Goal: Task Accomplishment & Management: Use online tool/utility

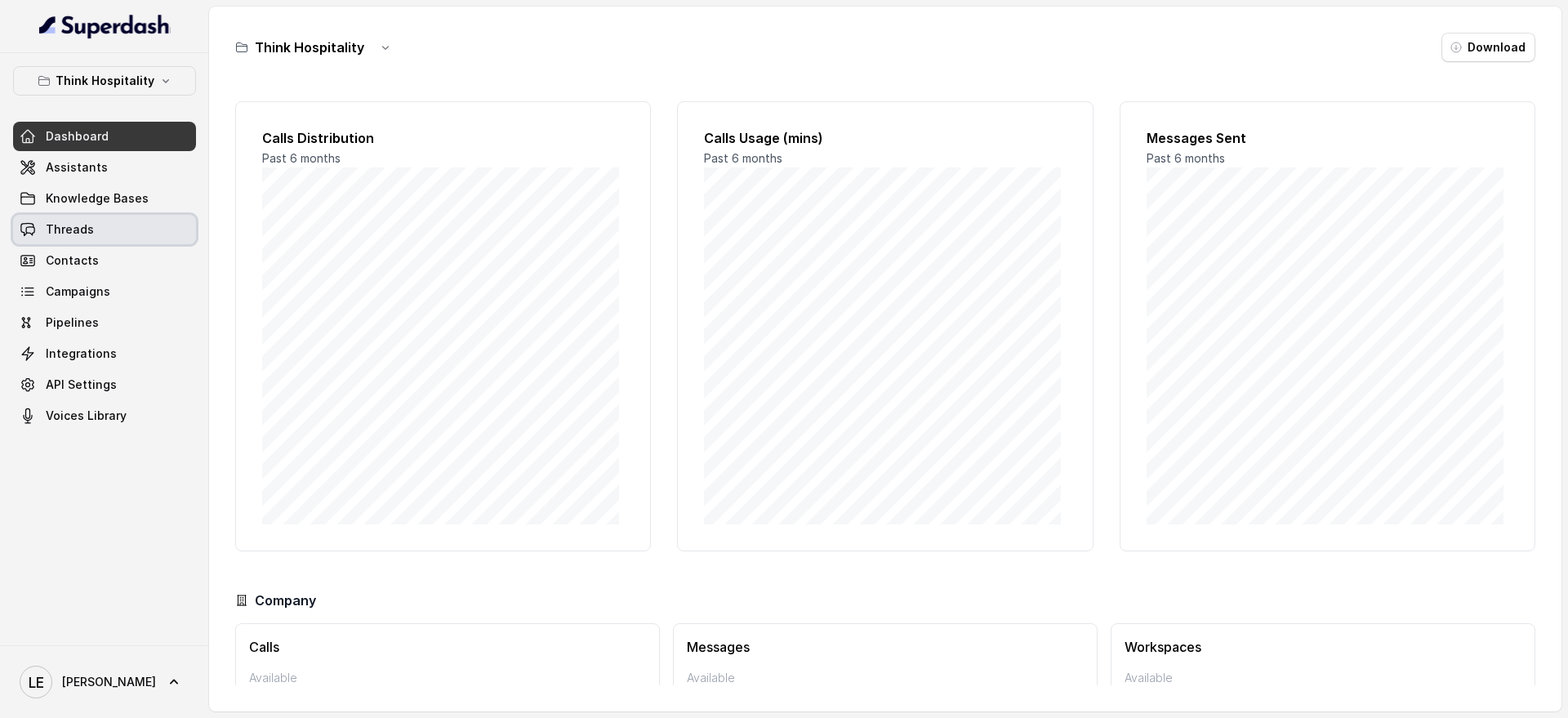
click at [99, 238] on link "Threads" at bounding box center [105, 230] width 183 height 29
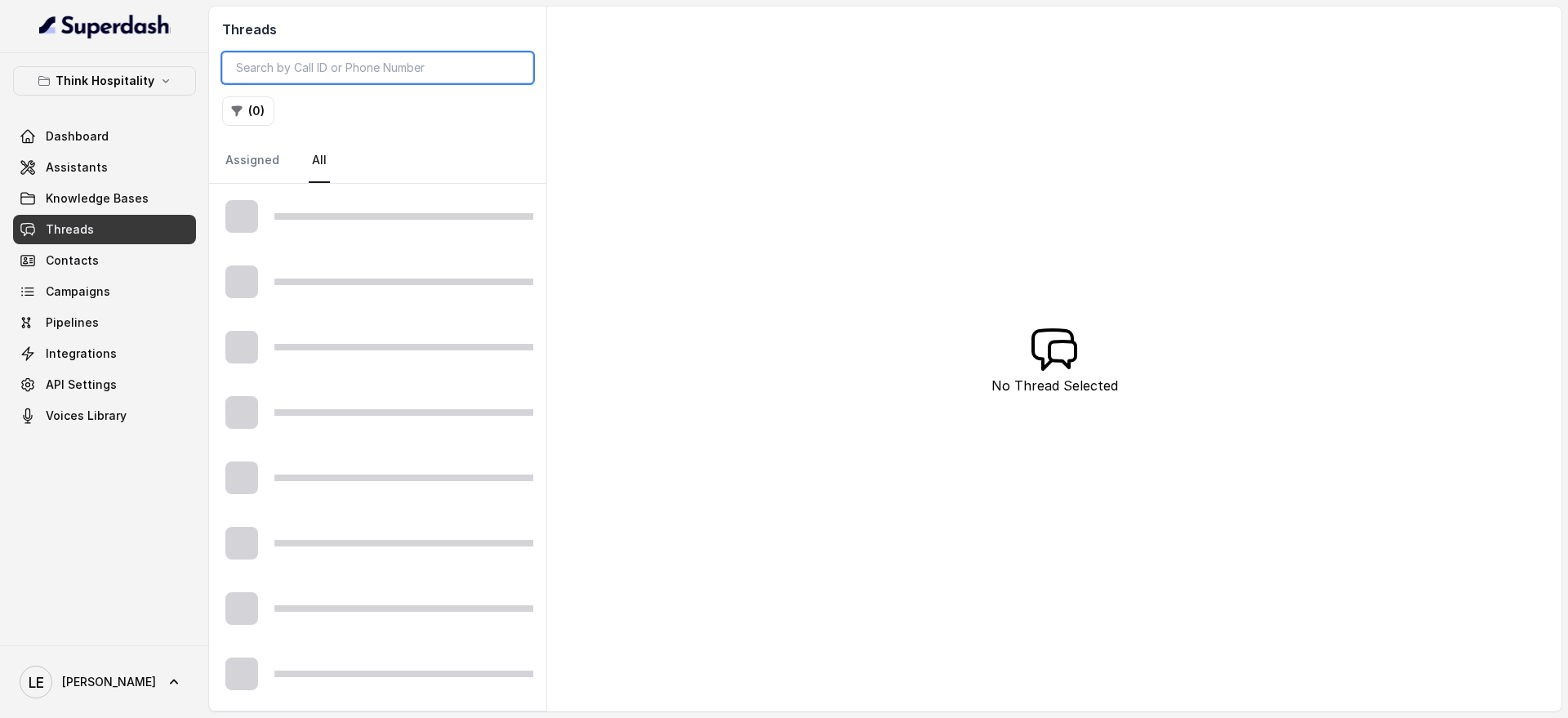
click at [349, 56] on input "search" at bounding box center [378, 67] width 311 height 31
paste input "LORE & IPSU Dol sit a consectetura elitse doeiusm. Tempo i utlaboree, doloremag…"
type input "LORE & IPSU Dol sit a consectetura elitse doeiusm. Tempo i utlaboree, doloremag…"
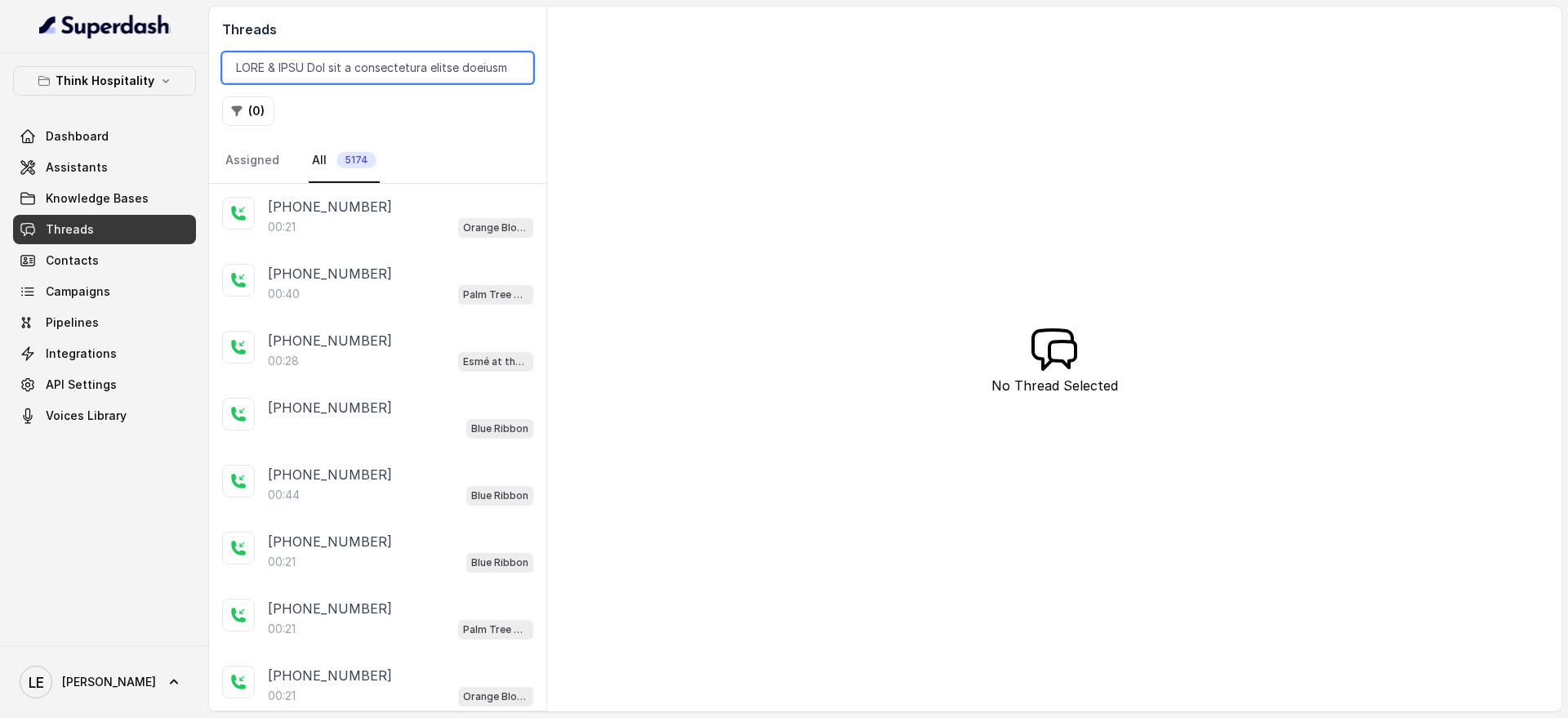
scroll to position [0, 31695]
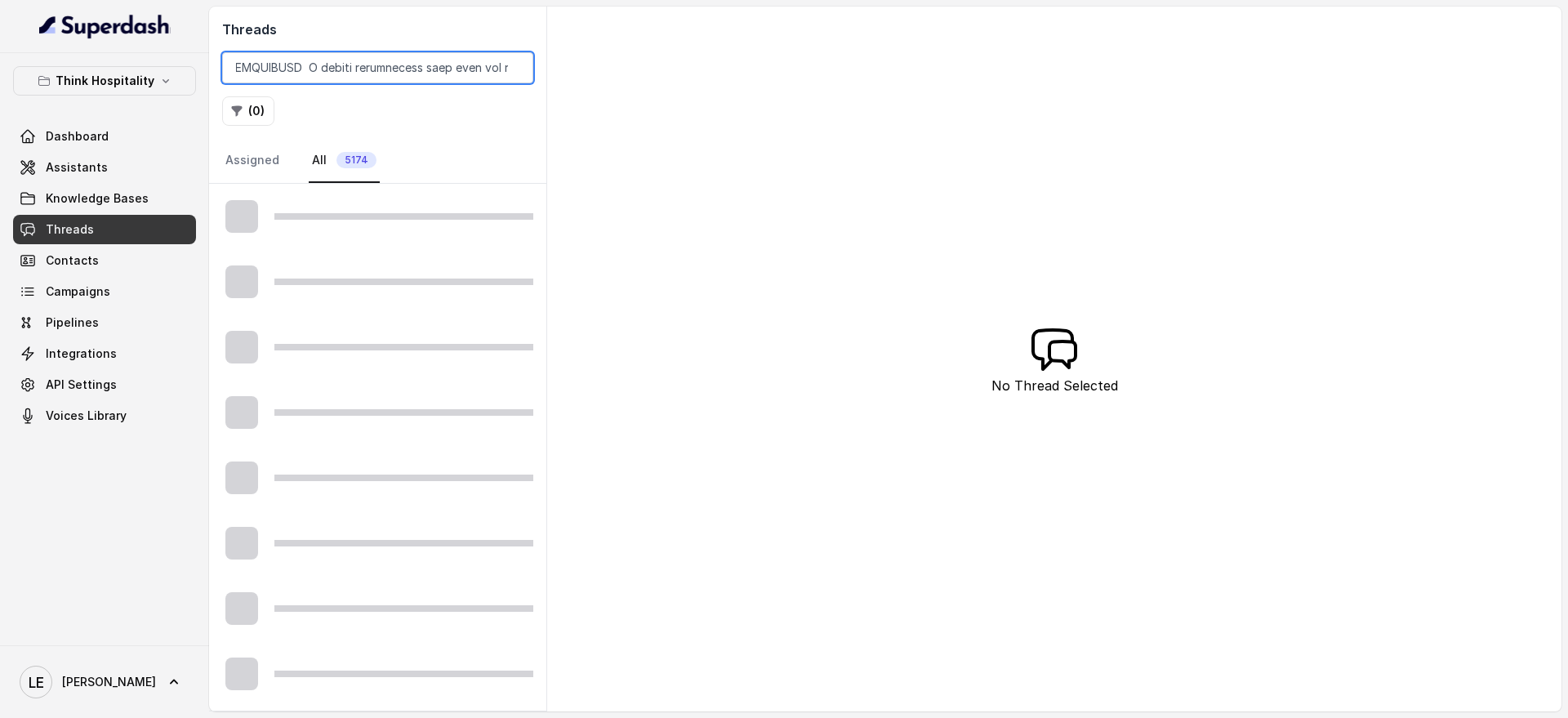
click at [511, 63] on input "search" at bounding box center [378, 67] width 311 height 31
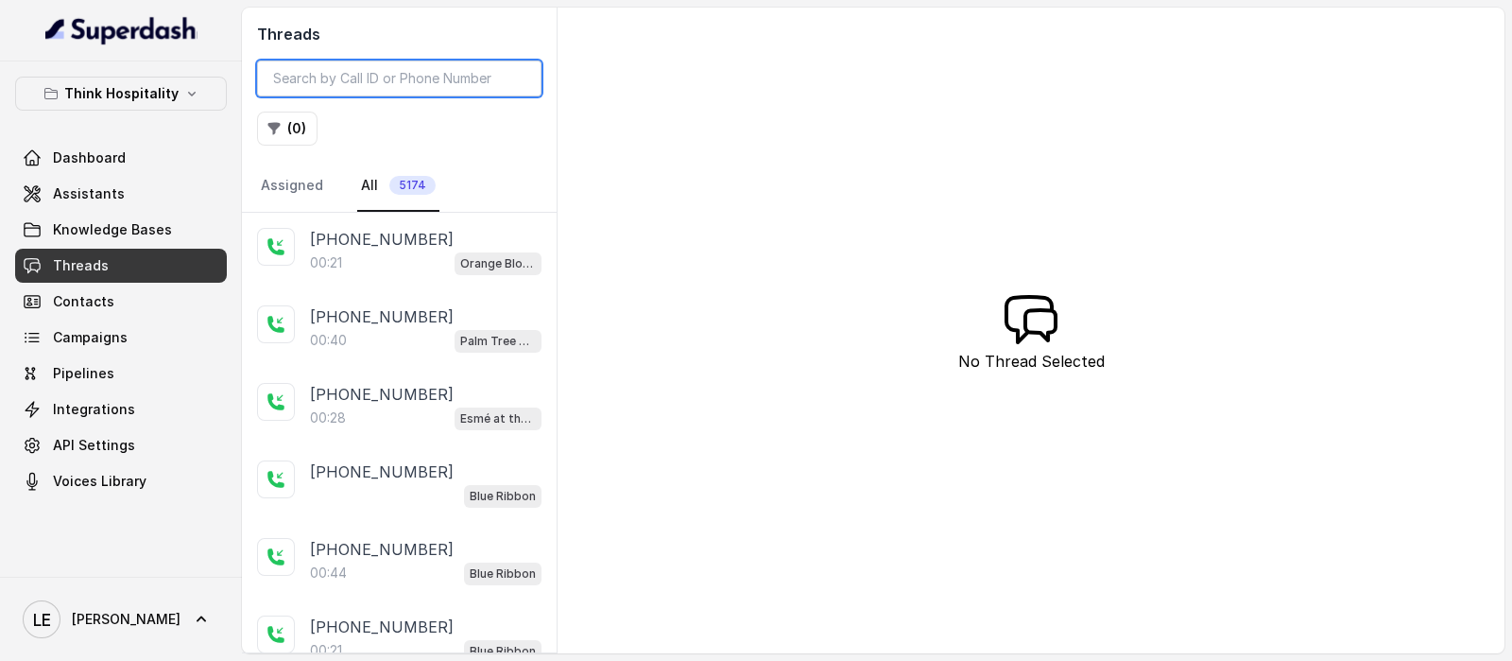
click at [469, 78] on input "search" at bounding box center [399, 78] width 284 height 36
paste input "CAf52b89b4d1fa09bd58ac83c404029b1f"
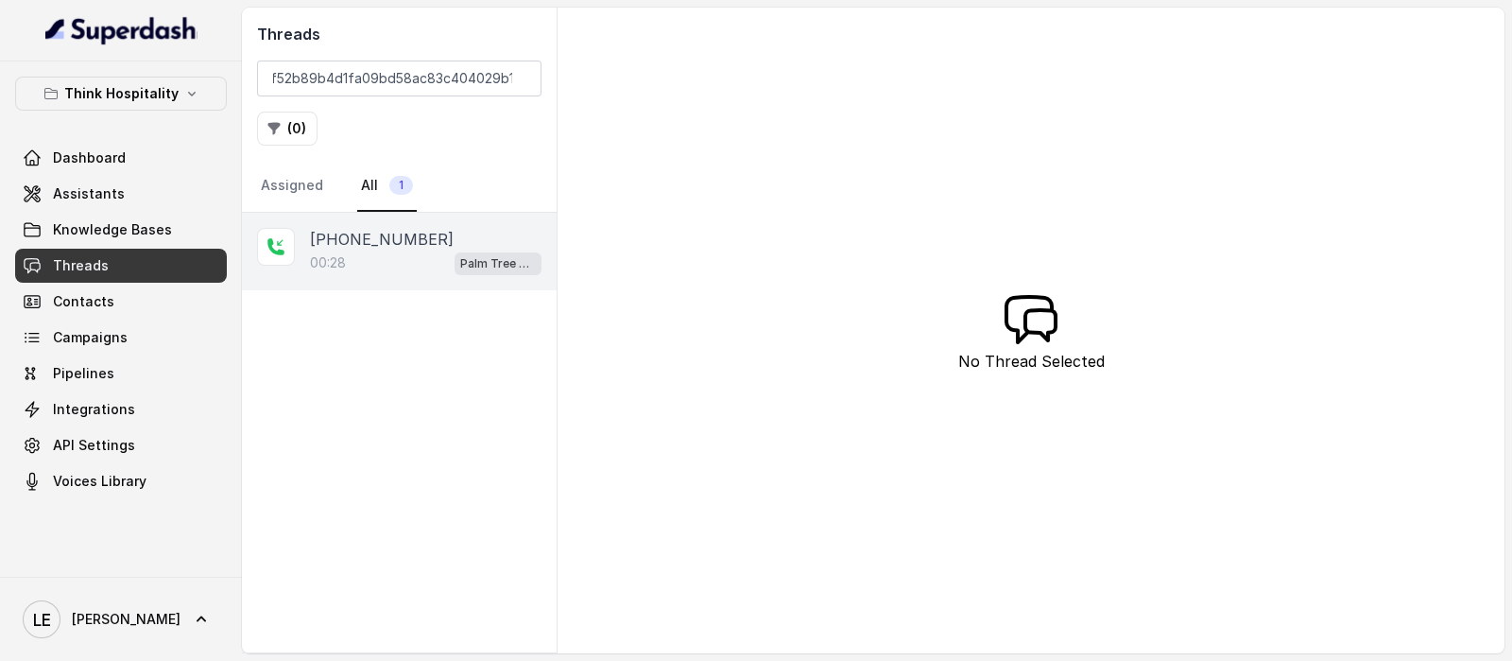
click at [439, 262] on div "00:28 Palm Tree Club" at bounding box center [426, 262] width 232 height 25
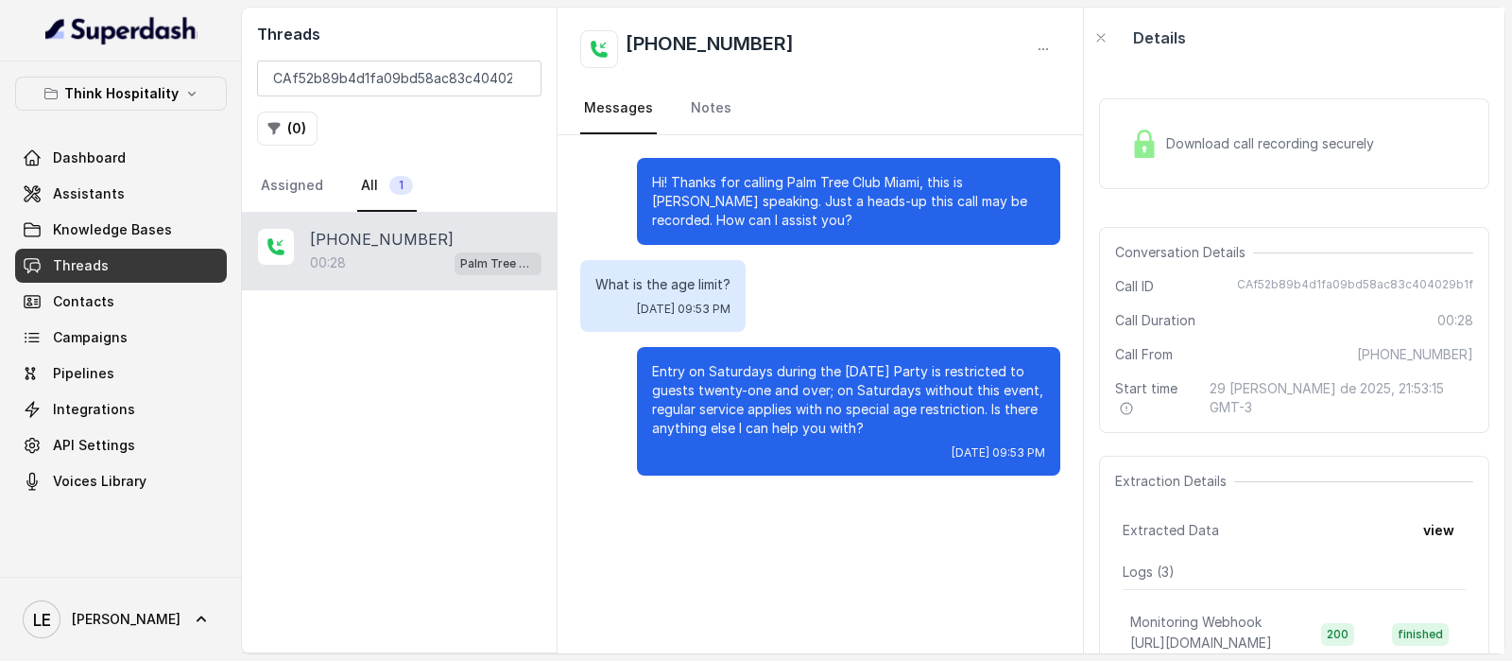
click at [1231, 125] on div "Download call recording securely" at bounding box center [1252, 143] width 259 height 43
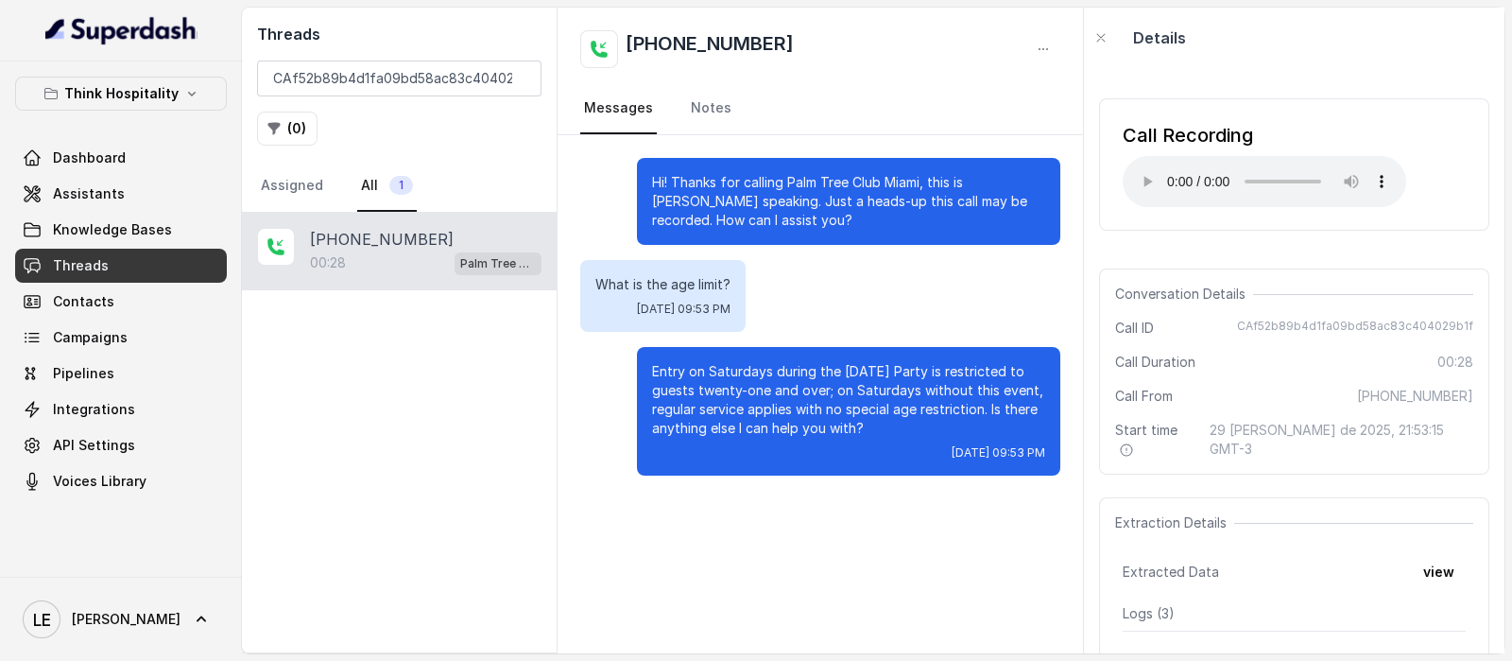
click at [397, 63] on input "CAf52b89b4d1fa09bd58ac83c404029b1f" at bounding box center [399, 78] width 284 height 36
click at [396, 62] on input "CAf52b89b4d1fa09bd58ac83c404029b1f" at bounding box center [399, 78] width 284 height 36
click at [388, 238] on p "[PHONE_NUMBER]" at bounding box center [382, 239] width 144 height 23
click at [389, 73] on input "CAf52b89b4d1fa09bd58ac83c404029b1f" at bounding box center [399, 78] width 284 height 36
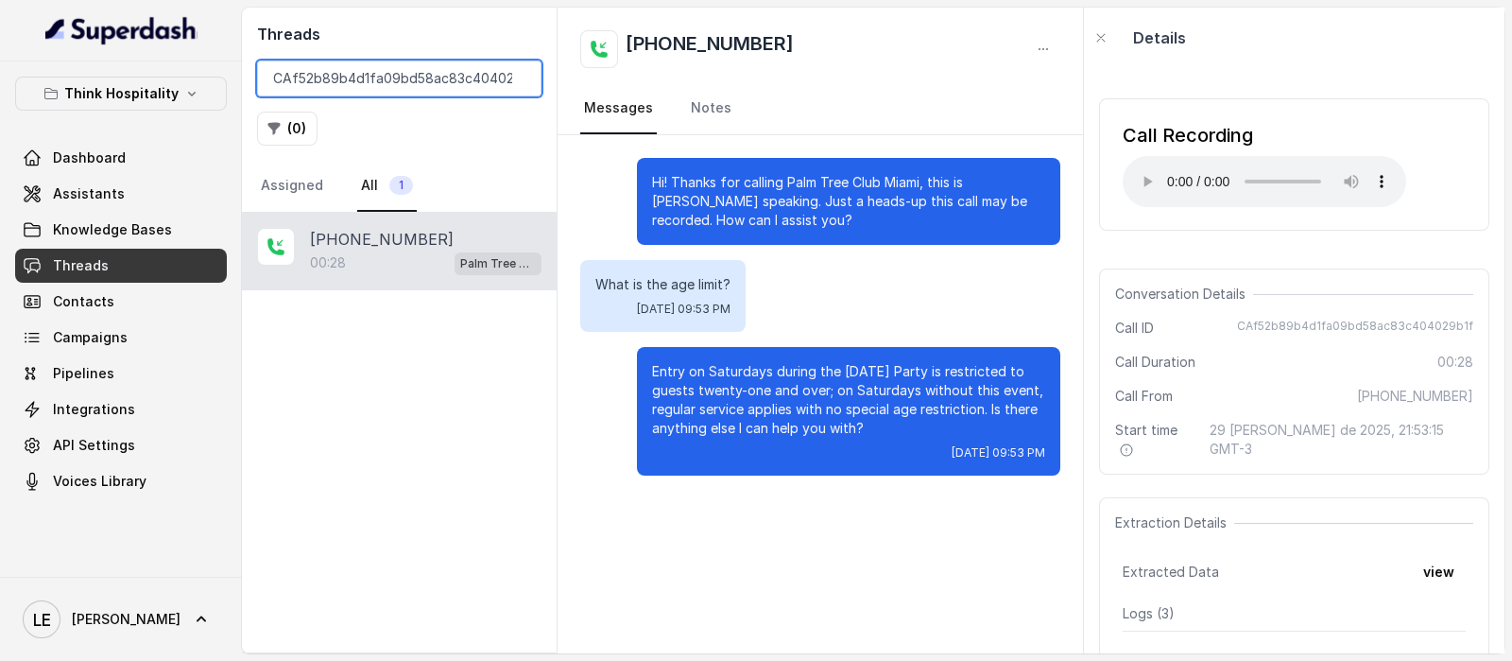
click at [389, 73] on input "CAf52b89b4d1fa09bd58ac83c404029b1f" at bounding box center [399, 78] width 284 height 36
paste input "62e3208ae0898150d0abeafe30f9c750"
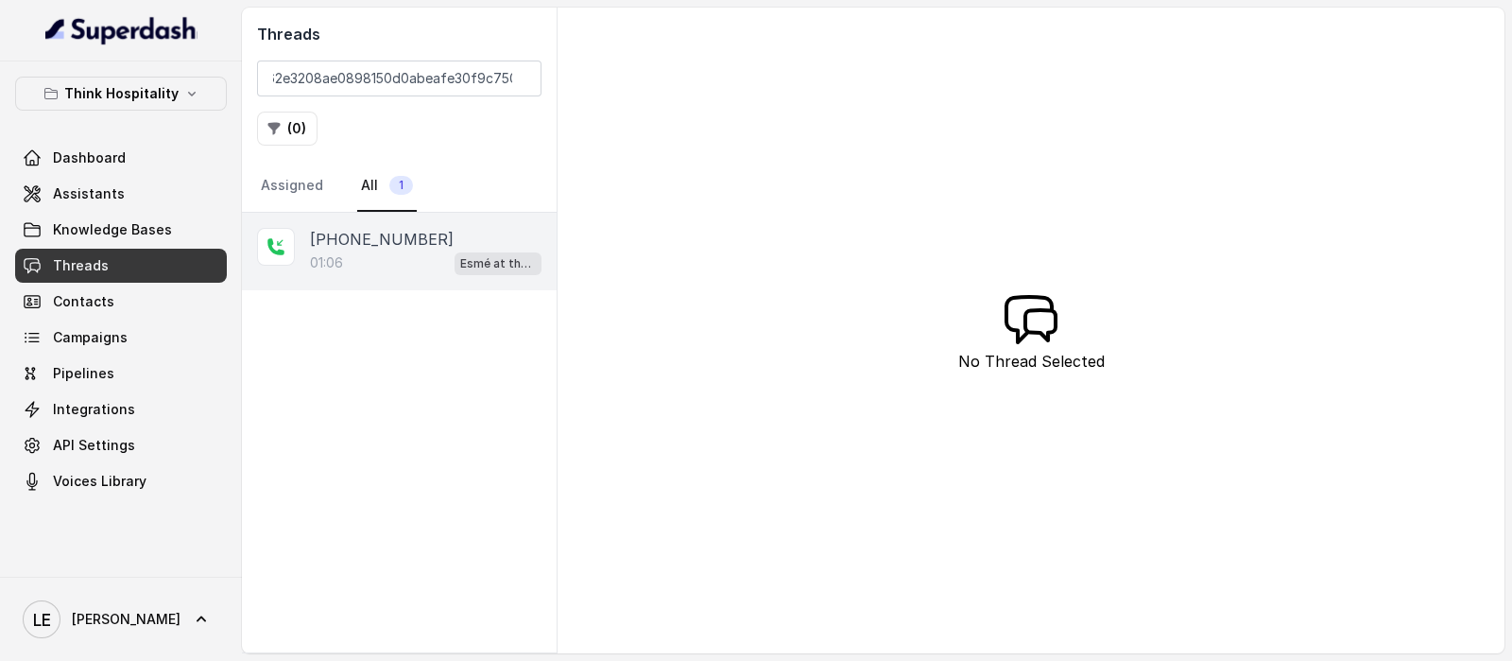
click at [477, 237] on div "[PHONE_NUMBER]" at bounding box center [426, 239] width 232 height 23
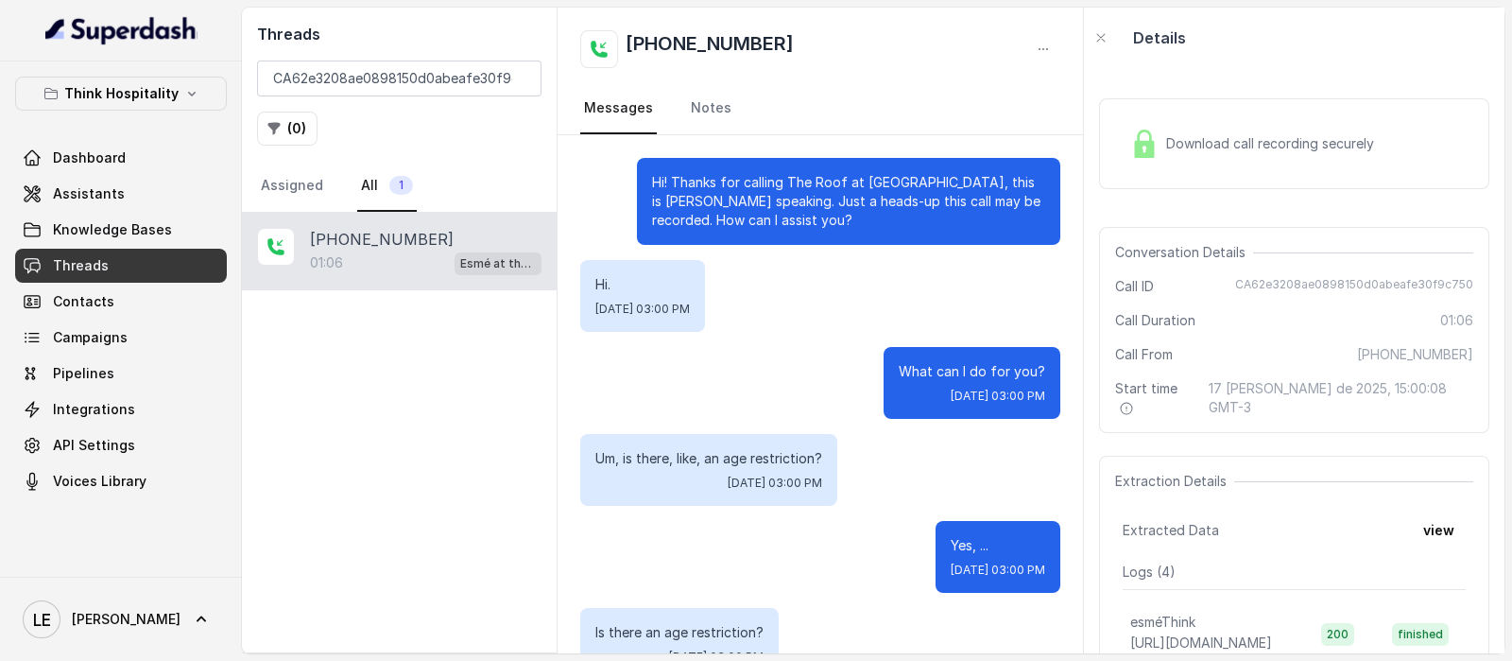
scroll to position [1099, 0]
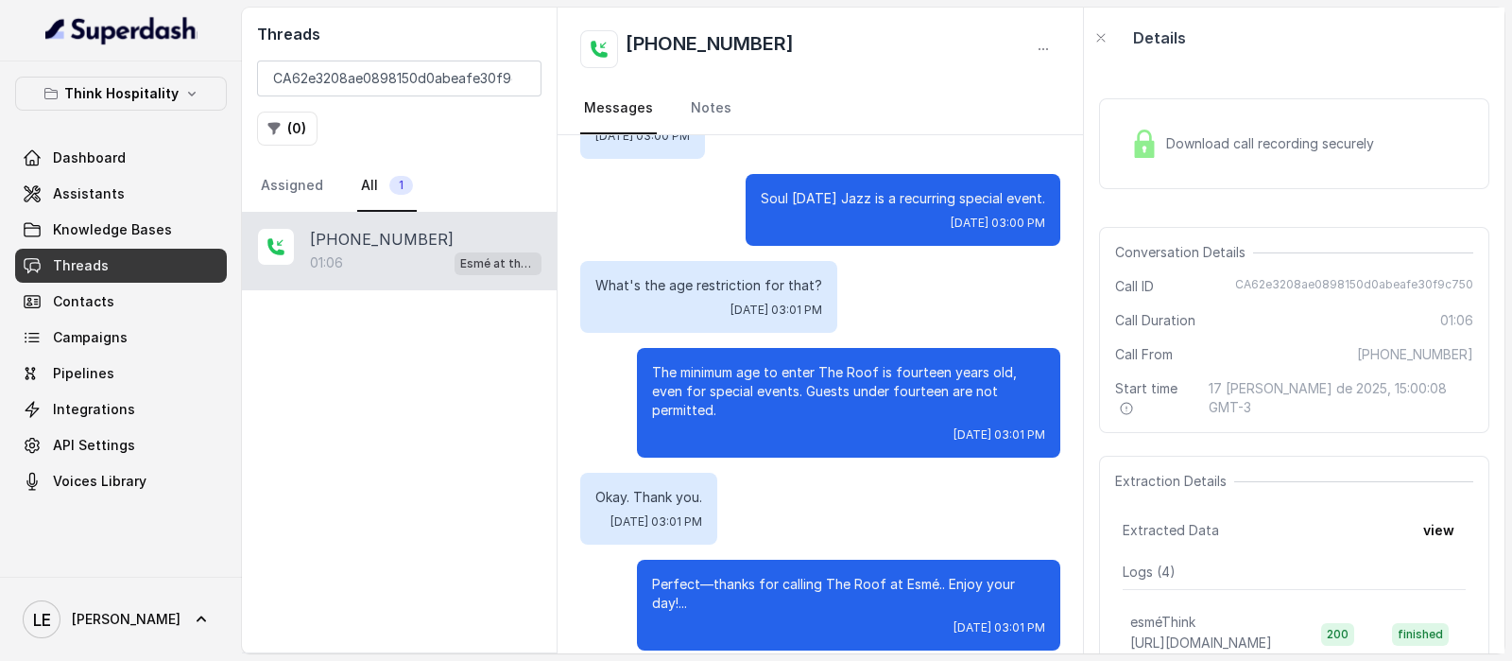
drag, startPoint x: 1394, startPoint y: 126, endPoint x: 1413, endPoint y: 130, distance: 19.5
click at [1394, 125] on div "Download call recording securely" at bounding box center [1294, 143] width 390 height 91
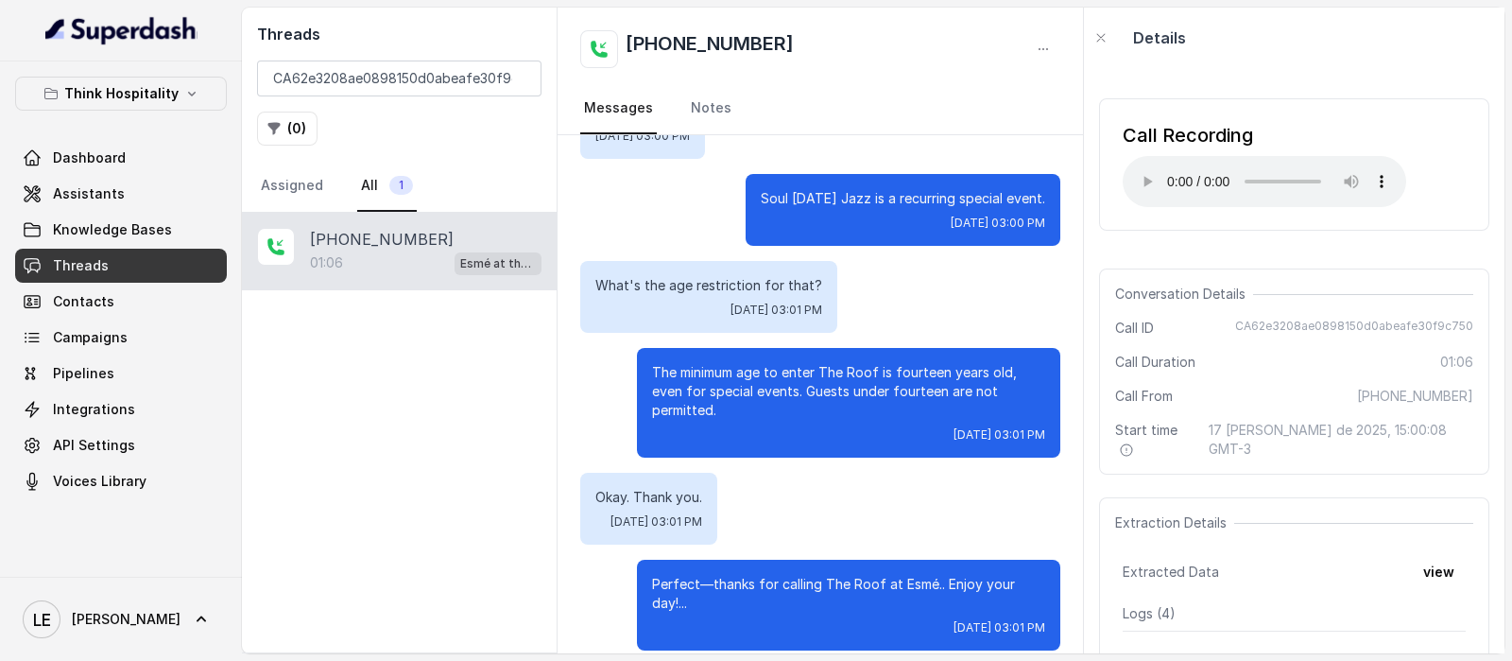
click at [1069, 123] on div "[PHONE_NUMBER] Messages Notes" at bounding box center [820, 72] width 525 height 128
click at [1411, 52] on div "Details" at bounding box center [1294, 38] width 421 height 60
click at [313, 77] on input "CA62e3208ae0898150d0abeafe30f9c750" at bounding box center [399, 78] width 284 height 36
paste input "2905aa462d071c6694d741cfb219b674"
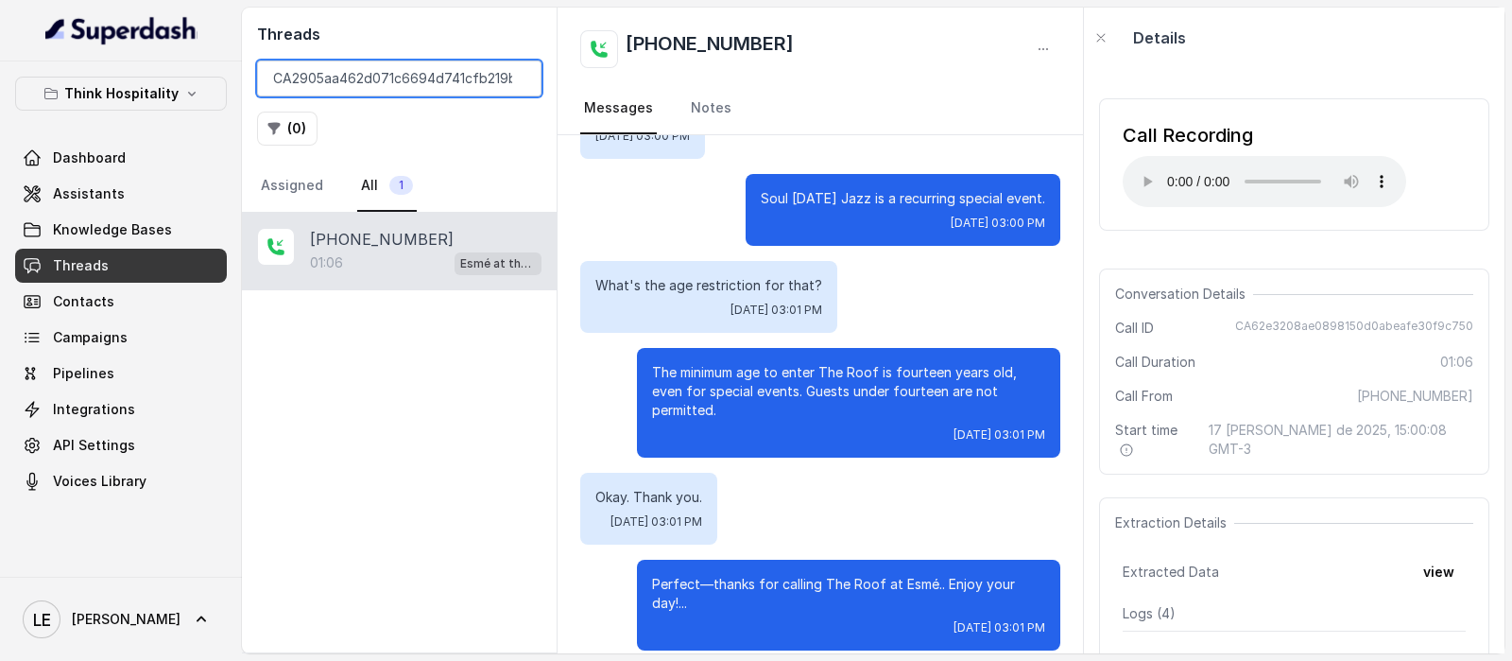
scroll to position [0, 23]
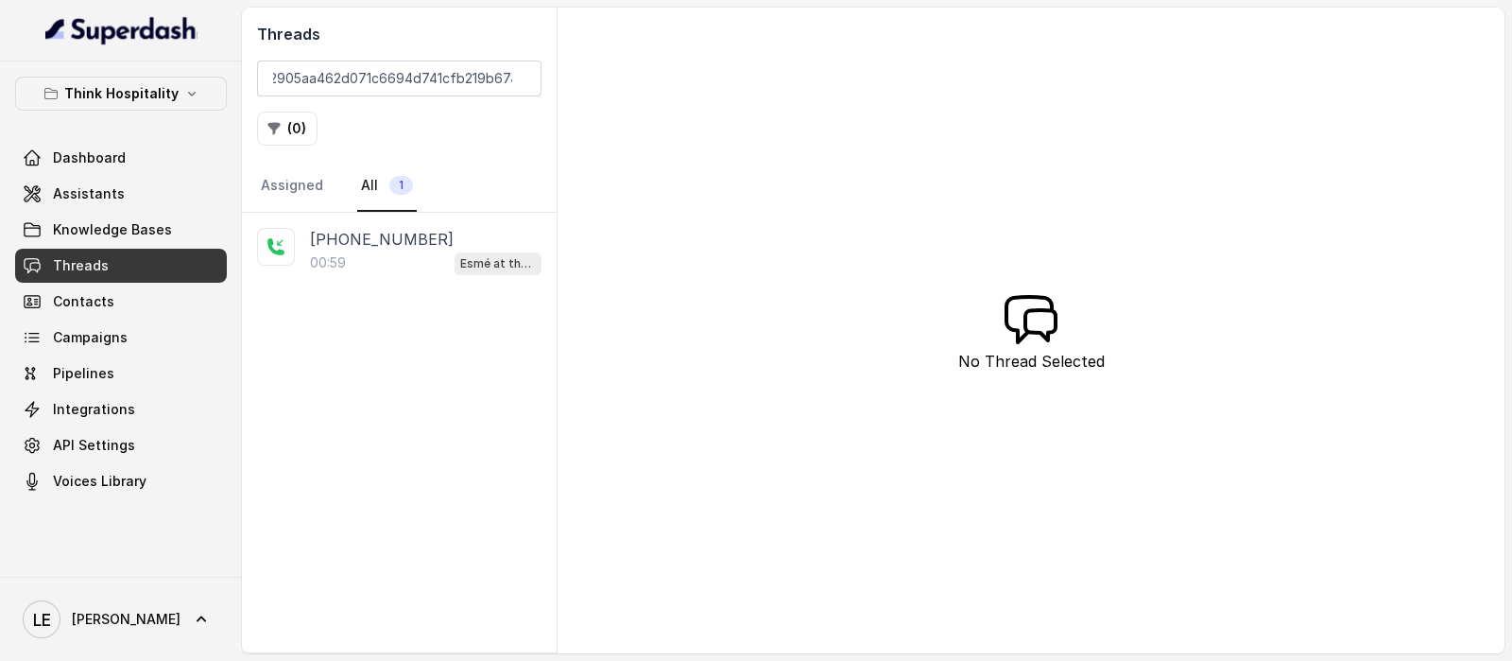
click at [458, 245] on div "[PHONE_NUMBER]" at bounding box center [426, 239] width 232 height 23
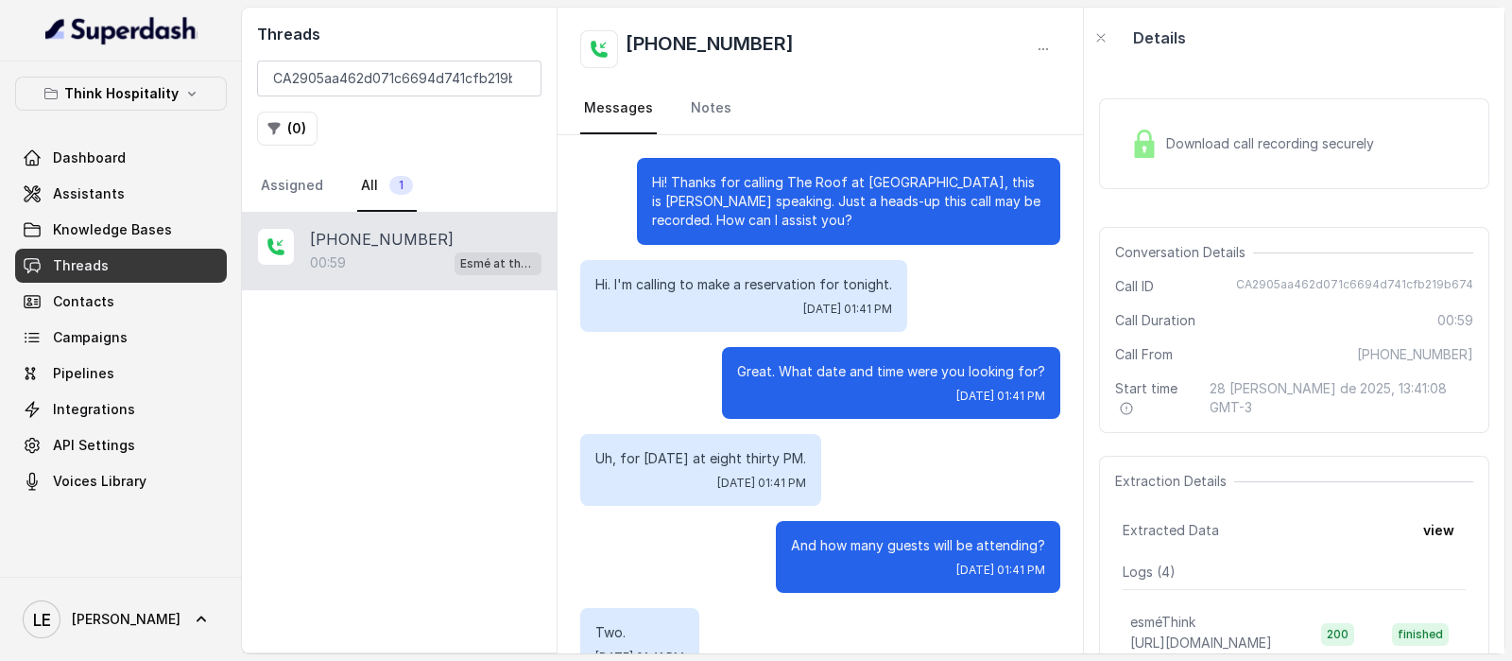
scroll to position [558, 0]
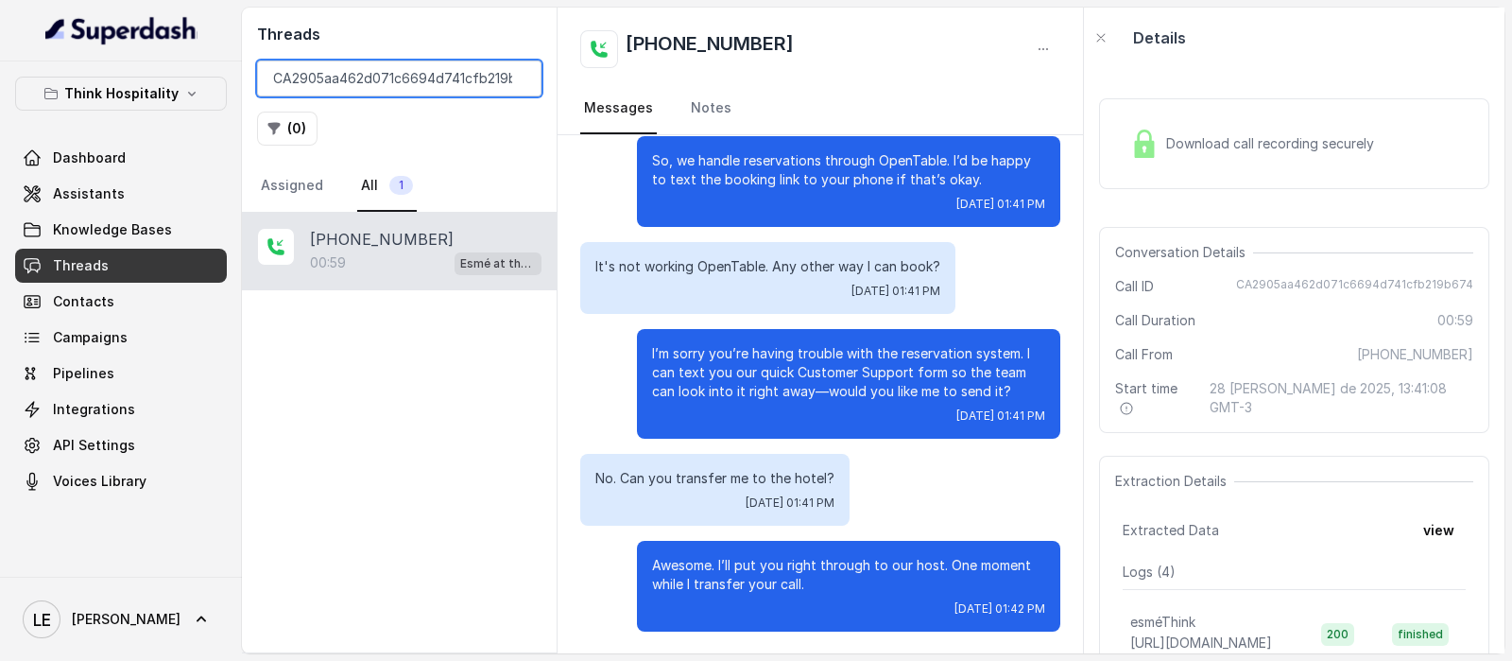
click at [432, 77] on input "CA2905aa462d071c6694d741cfb219b674" at bounding box center [399, 78] width 284 height 36
paste input "d7b47c80ae7964afb77e6e97de8a3016"
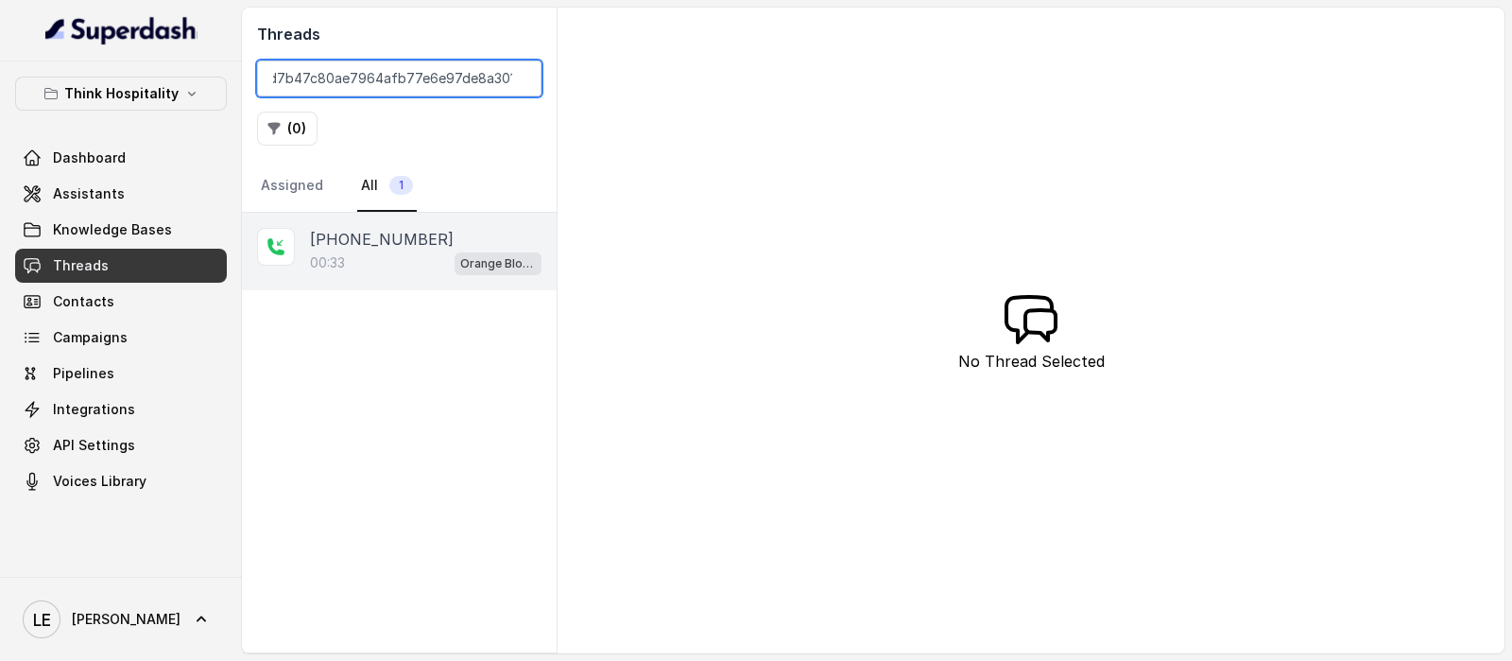
type input "CAd7b47c80ae7964afb77e6e97de8a3016"
drag, startPoint x: 390, startPoint y: 249, endPoint x: 500, endPoint y: 244, distance: 109.7
click at [392, 248] on div "[PHONE_NUMBER]:33 Orange Blossom" at bounding box center [426, 251] width 232 height 47
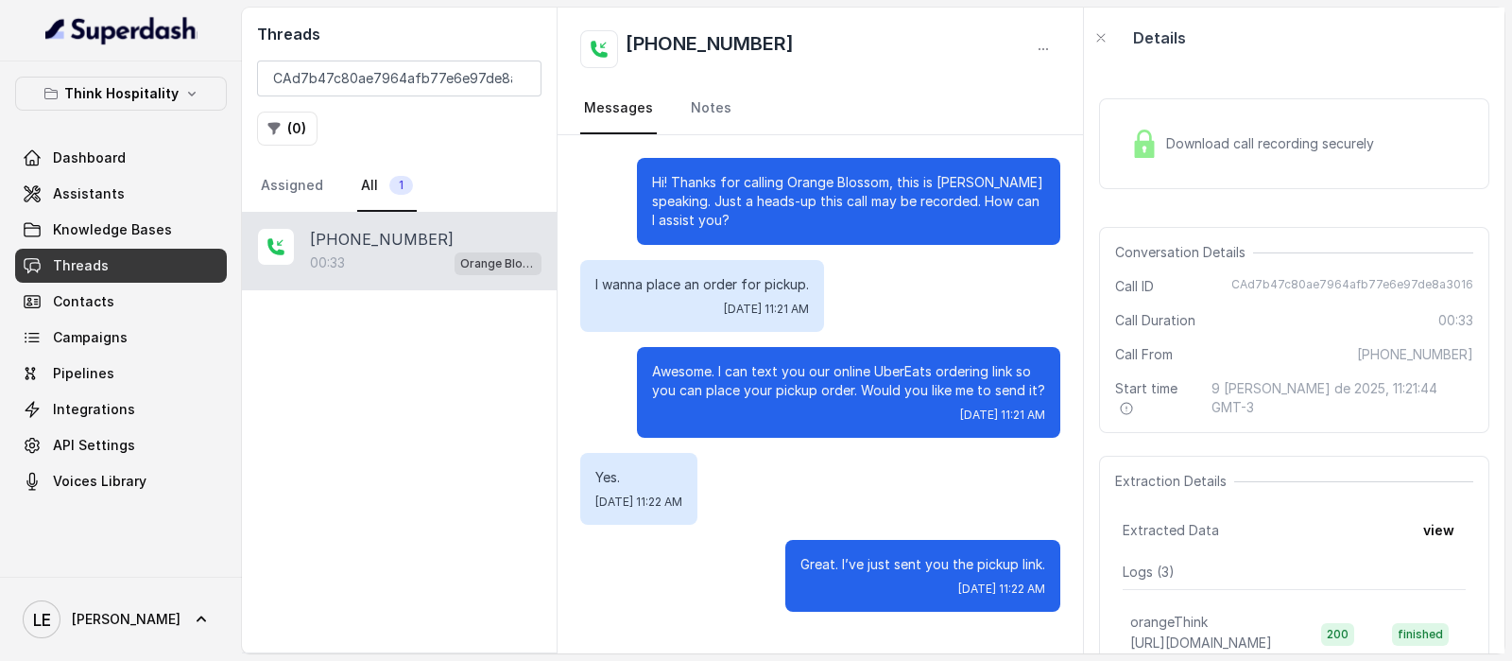
click at [1357, 120] on div "Download call recording securely" at bounding box center [1294, 143] width 390 height 91
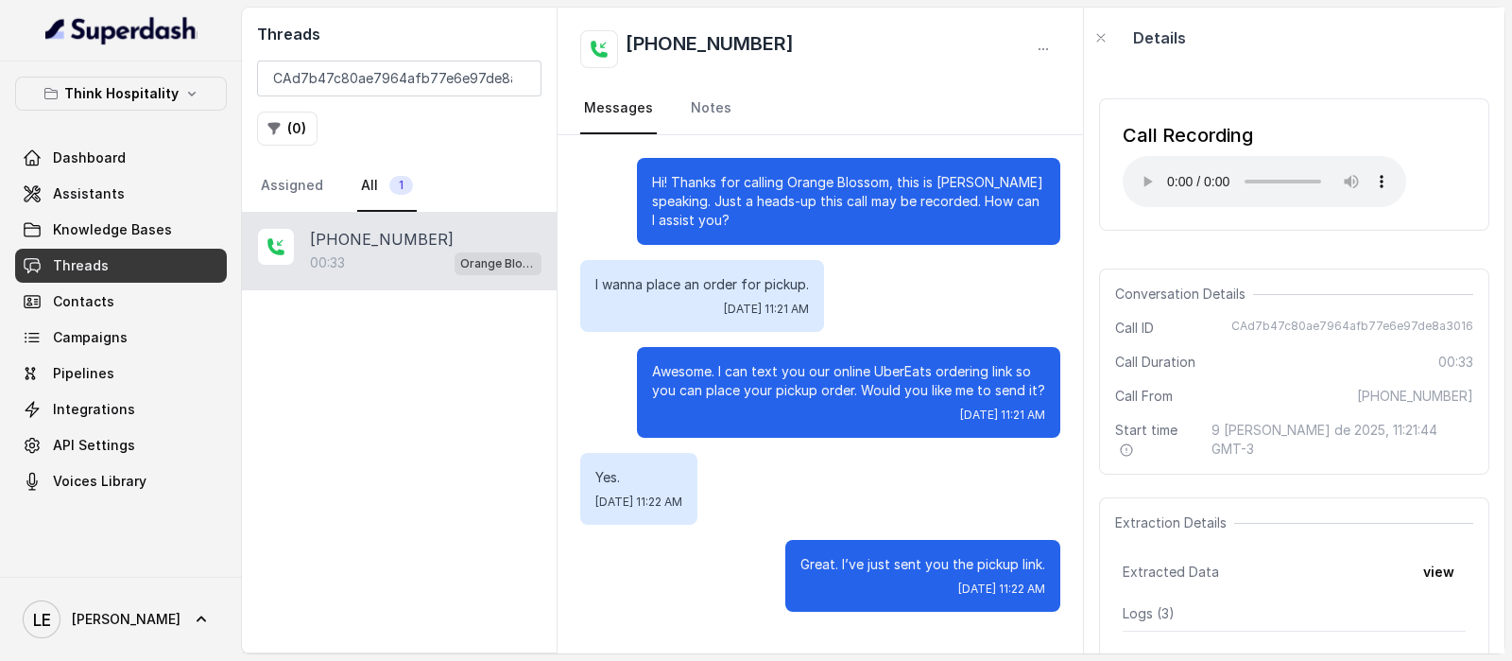
click at [477, 365] on div "[PHONE_NUMBER]:33 Orange Blossom" at bounding box center [399, 432] width 315 height 439
